Goal: Contribute content: Add original content to the website for others to see

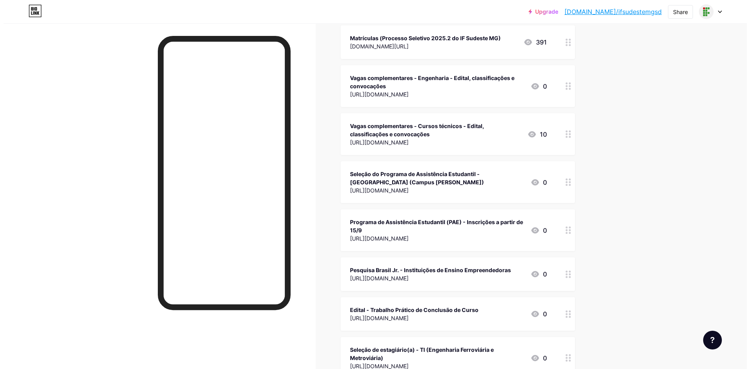
scroll to position [39, 0]
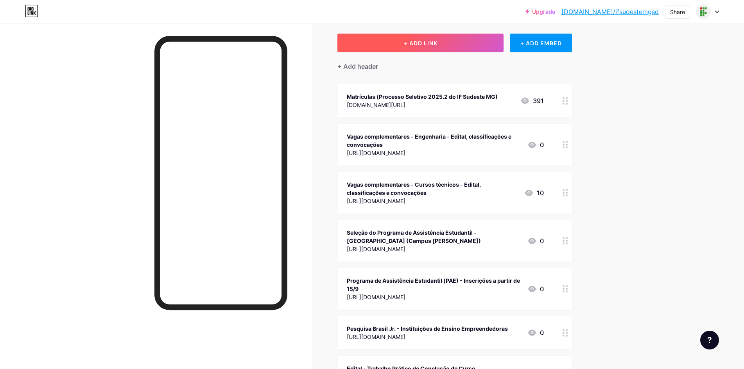
click at [433, 38] on button "+ ADD LINK" at bounding box center [420, 43] width 166 height 19
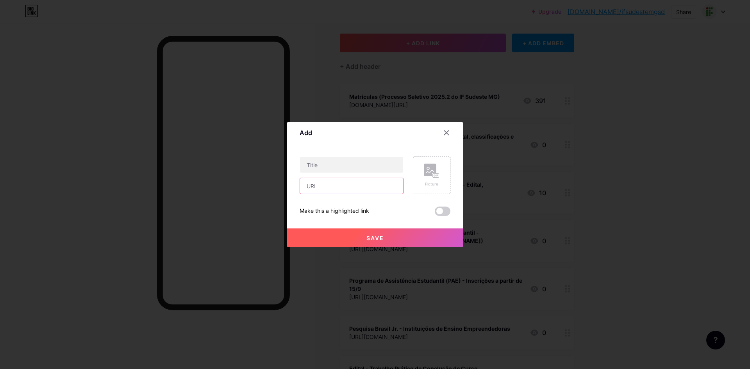
click at [342, 186] on input "text" at bounding box center [351, 186] width 103 height 16
paste input "[URL][DOMAIN_NAME]"
type input "[URL][DOMAIN_NAME]"
click at [355, 168] on input "text" at bounding box center [351, 165] width 103 height 16
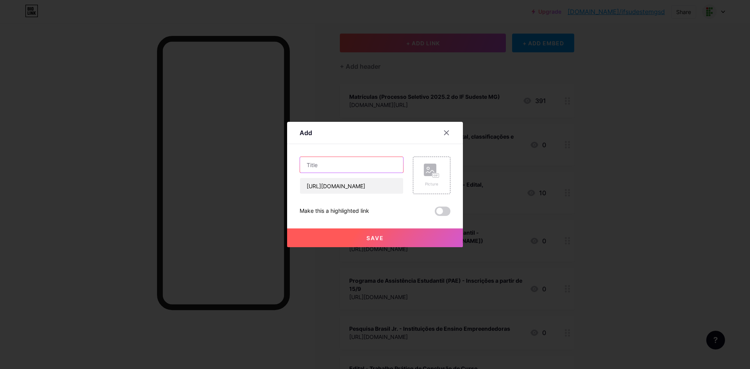
scroll to position [0, 0]
drag, startPoint x: 387, startPoint y: 164, endPoint x: 324, endPoint y: 161, distance: 62.6
click at [324, 161] on input "Edital de Disciplinas Isoladas" at bounding box center [351, 165] width 103 height 16
click at [325, 163] on input "Edital - Disciplinas Isoladas" at bounding box center [351, 165] width 103 height 16
click at [387, 163] on input "Edital de Disciplinas Isoladas" at bounding box center [351, 165] width 103 height 16
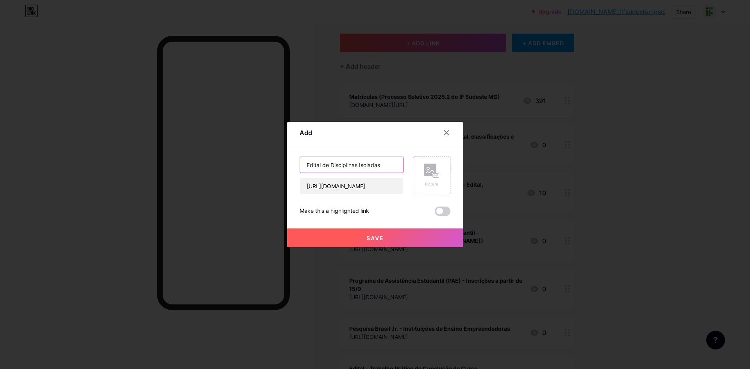
drag, startPoint x: 387, startPoint y: 163, endPoint x: 288, endPoint y: 154, distance: 99.2
click at [288, 154] on div "Add Content YouTube Play YouTube video without leaving your page. ADD Vimeo Pla…" at bounding box center [375, 184] width 176 height 125
drag, startPoint x: 353, startPoint y: 168, endPoint x: 402, endPoint y: 169, distance: 48.9
click at [402, 169] on input "Disciplinas isoladas em graduação -" at bounding box center [351, 165] width 103 height 16
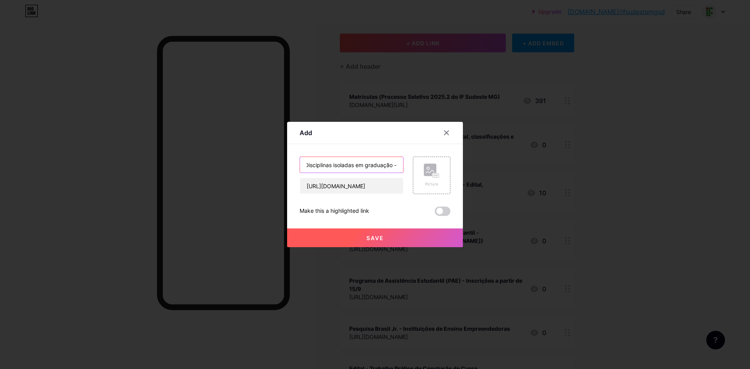
click at [382, 166] on input "Disciplinas isoladas em graduação -" at bounding box center [351, 165] width 103 height 16
drag, startPoint x: 378, startPoint y: 165, endPoint x: 405, endPoint y: 165, distance: 26.6
click at [405, 165] on div "Disciplinas isoladas em graduação - [URL][DOMAIN_NAME] Picture" at bounding box center [375, 176] width 151 height 38
click at [399, 163] on input "Disciplinas isoladas em graduação -" at bounding box center [351, 165] width 103 height 16
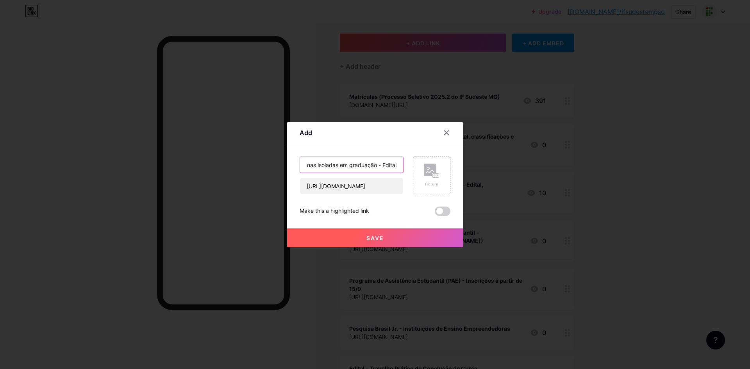
type input "Disciplinas isoladas em graduação - Edital"
click at [385, 238] on button "Save" at bounding box center [375, 238] width 176 height 19
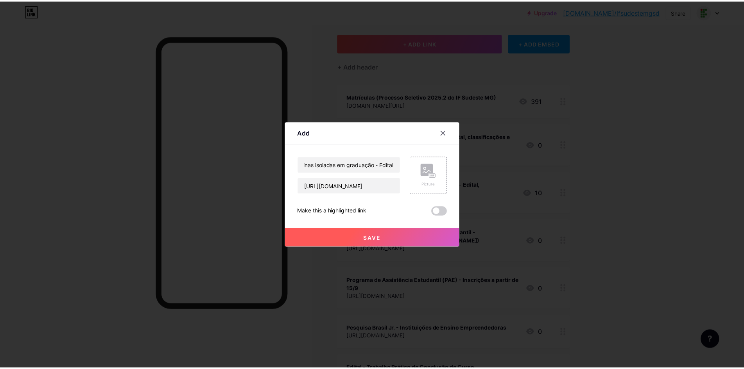
scroll to position [0, 0]
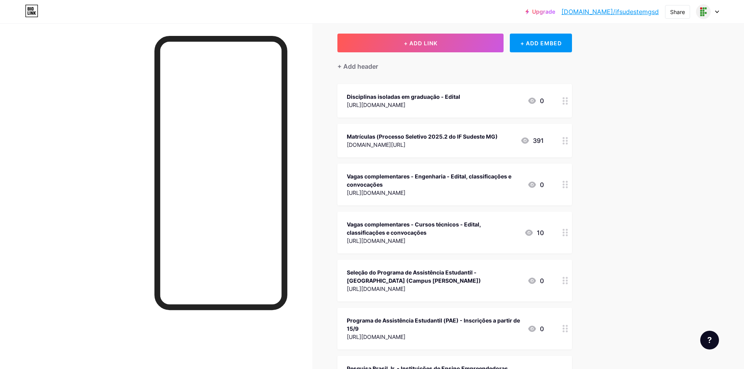
drag, startPoint x: 469, startPoint y: 101, endPoint x: 558, endPoint y: 220, distance: 148.8
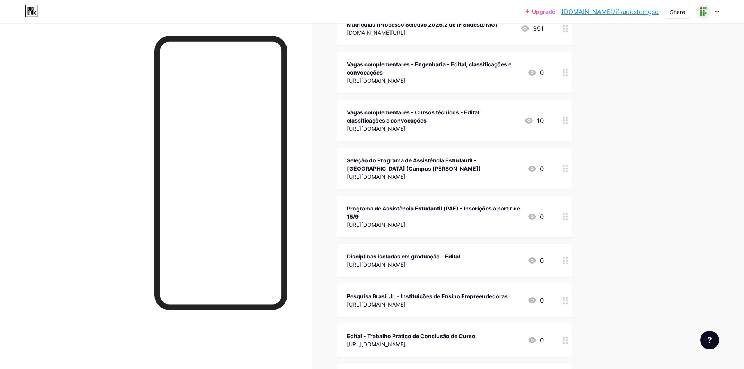
scroll to position [117, 0]
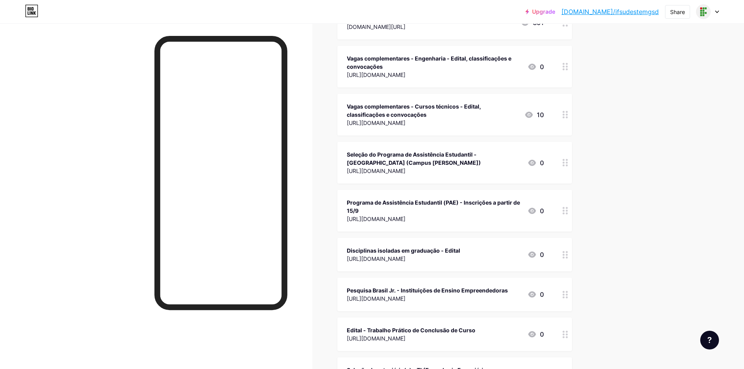
drag, startPoint x: 555, startPoint y: 253, endPoint x: 580, endPoint y: 220, distance: 40.5
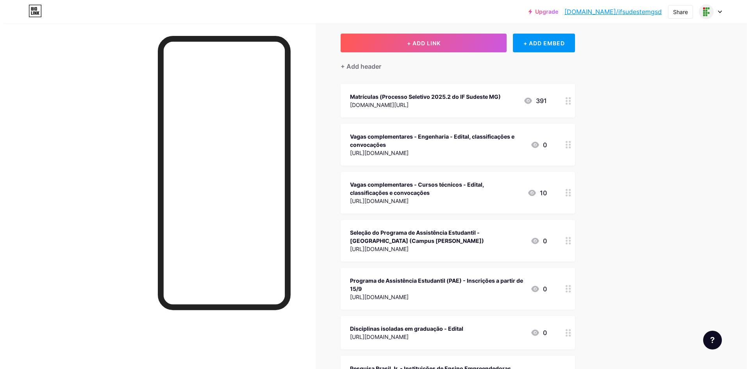
scroll to position [0, 0]
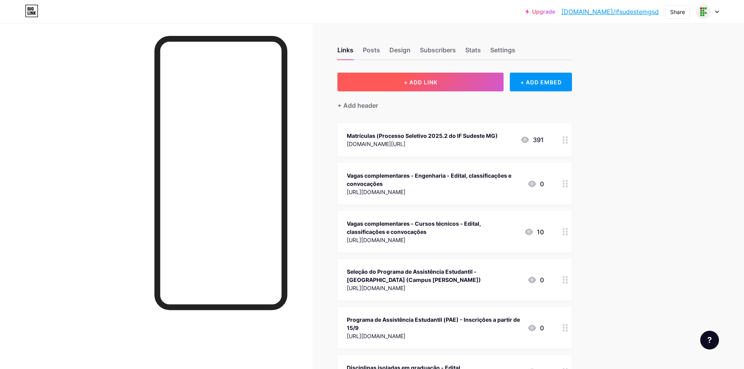
click at [398, 75] on button "+ ADD LINK" at bounding box center [420, 82] width 166 height 19
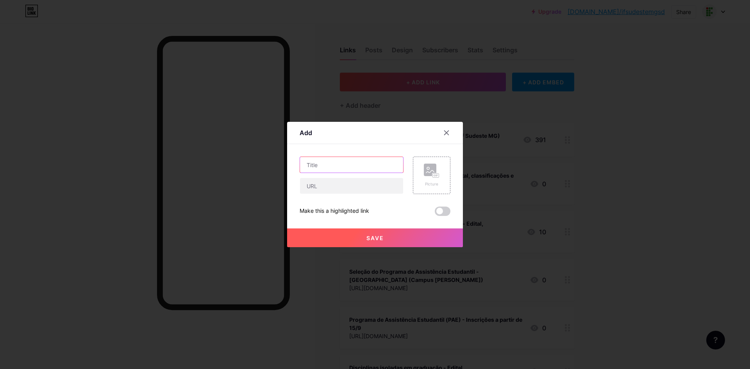
click at [344, 162] on input "text" at bounding box center [351, 165] width 103 height 16
click at [332, 196] on div "Picture Make this a highlighted link Save" at bounding box center [375, 186] width 151 height 59
click at [334, 190] on input "text" at bounding box center [351, 186] width 103 height 16
paste input "[URL][DOMAIN_NAME]"
type input "[URL][DOMAIN_NAME]"
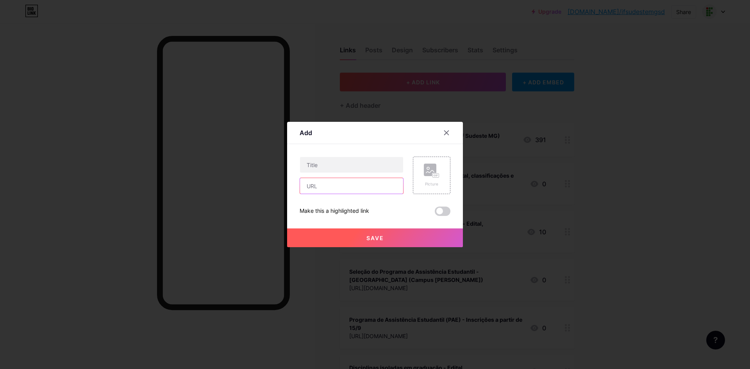
paste input "[URL][DOMAIN_NAME]"
type input "[URL][DOMAIN_NAME]"
click at [393, 167] on input "text" at bounding box center [351, 165] width 103 height 16
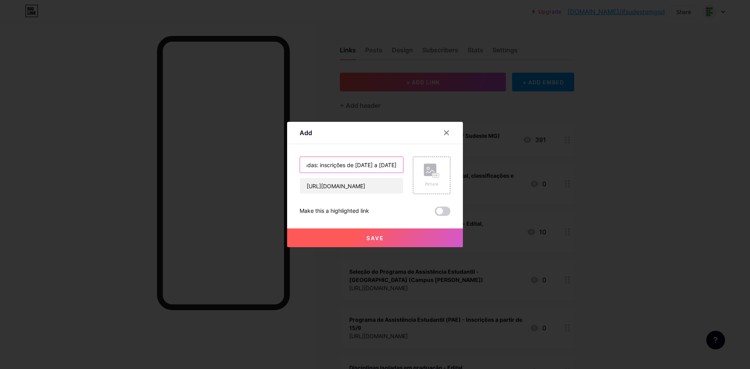
type input "Disciplinas isoladas: inscrições de [DATE] a [DATE]"
click at [360, 241] on button "Save" at bounding box center [375, 238] width 176 height 19
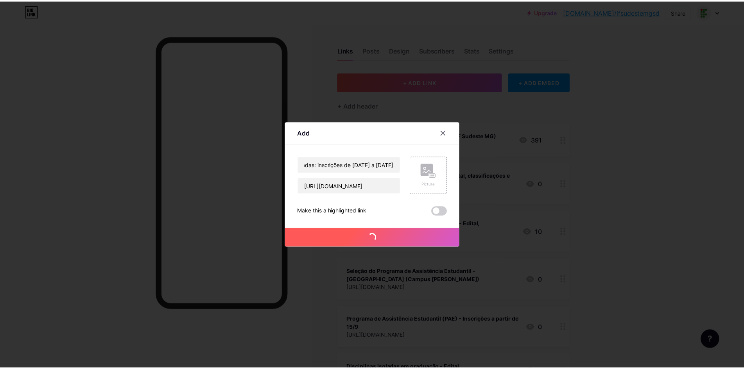
scroll to position [0, 0]
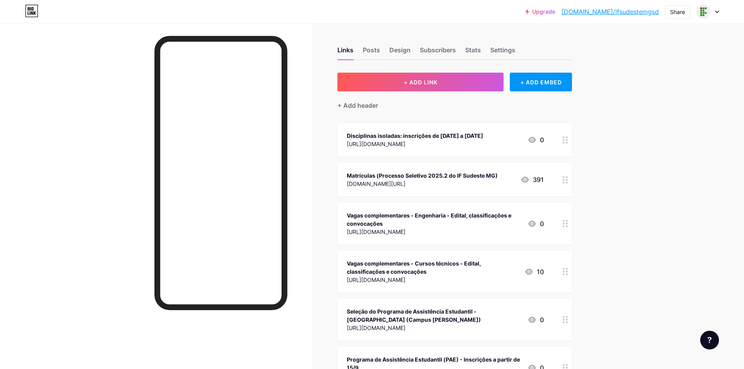
drag, startPoint x: 555, startPoint y: 136, endPoint x: 582, endPoint y: 226, distance: 94.6
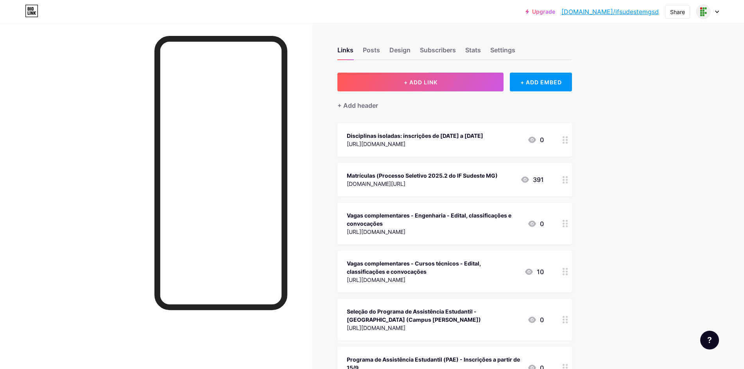
drag, startPoint x: 514, startPoint y: 141, endPoint x: 517, endPoint y: 207, distance: 66.1
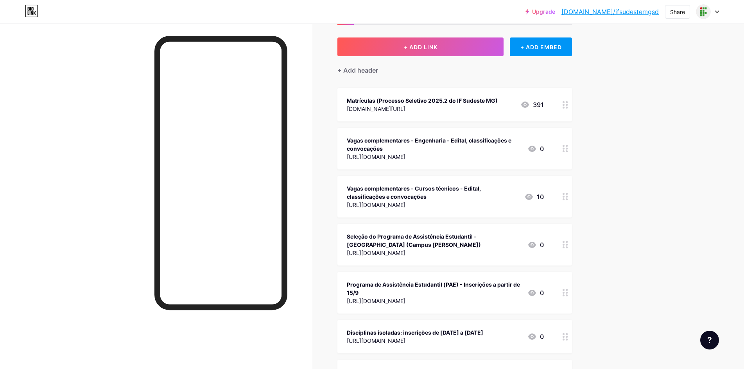
scroll to position [78, 0]
